Goal: Navigation & Orientation: Find specific page/section

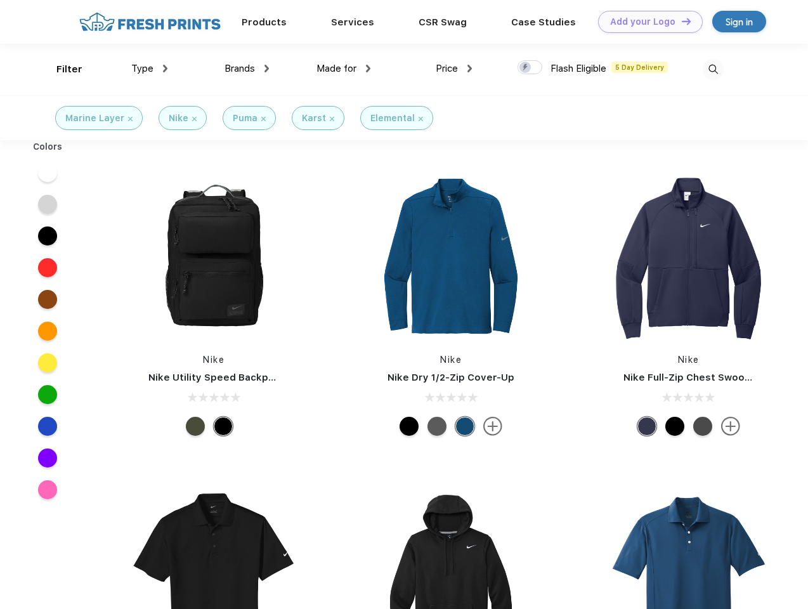
click at [645, 22] on link "Add your Logo Design Tool" at bounding box center [650, 22] width 105 height 22
click at [0, 0] on div "Design Tool" at bounding box center [0, 0] width 0 height 0
click at [680, 21] on link "Add your Logo Design Tool" at bounding box center [650, 22] width 105 height 22
click at [61, 69] on div "Filter" at bounding box center [69, 69] width 26 height 15
click at [150, 68] on span "Type" at bounding box center [142, 68] width 22 height 11
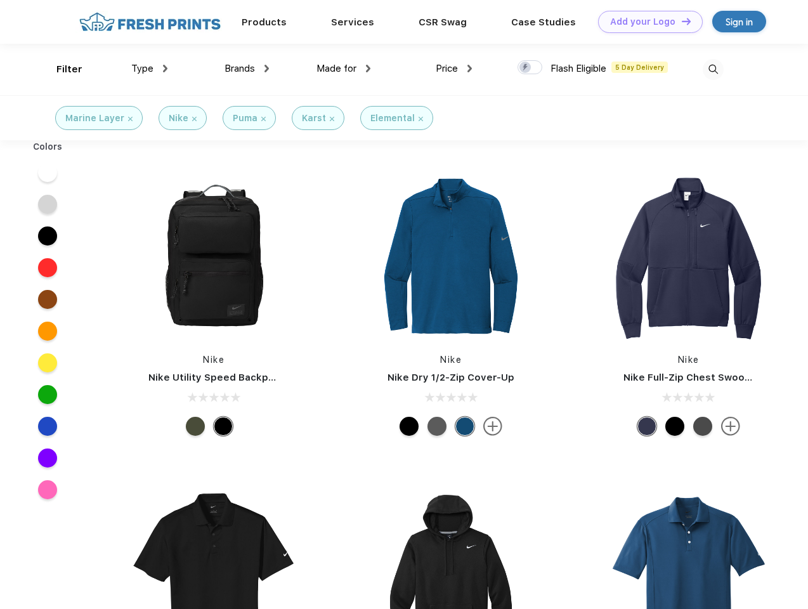
click at [247, 68] on span "Brands" at bounding box center [239, 68] width 30 height 11
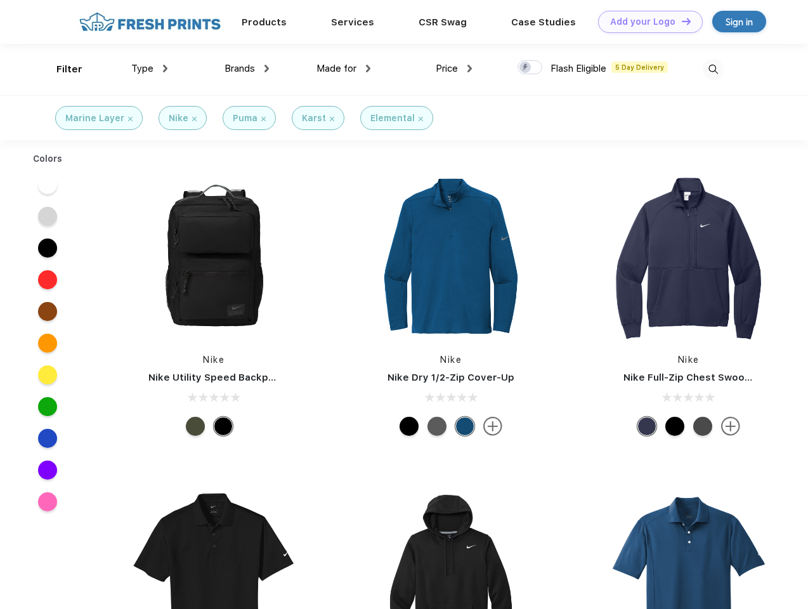
click at [344, 68] on span "Made for" at bounding box center [336, 68] width 40 height 11
click at [454, 68] on span "Price" at bounding box center [447, 68] width 22 height 11
click at [530, 68] on div at bounding box center [529, 67] width 25 height 14
click at [526, 68] on input "checkbox" at bounding box center [521, 64] width 8 height 8
click at [713, 69] on img at bounding box center [712, 69] width 21 height 21
